Goal: Obtain resource: Obtain resource

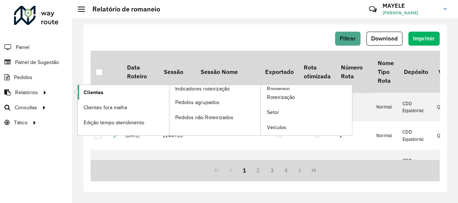
click at [108, 98] on link "Clientes" at bounding box center [123, 92] width 91 height 15
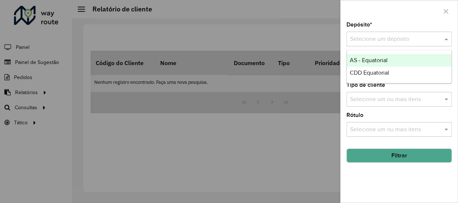
click at [383, 35] on input "text" at bounding box center [391, 39] width 83 height 9
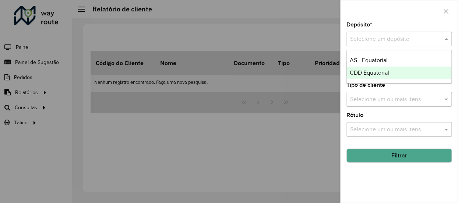
click at [370, 73] on span "CDD Equatorial" at bounding box center [369, 73] width 39 height 6
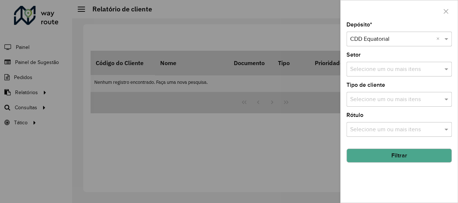
click at [380, 155] on button "Filtrar" at bounding box center [399, 156] width 105 height 14
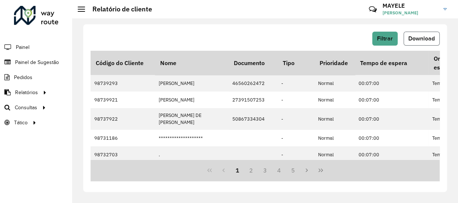
click at [422, 37] on span "Download" at bounding box center [422, 38] width 27 height 6
